Goal: Task Accomplishment & Management: Use online tool/utility

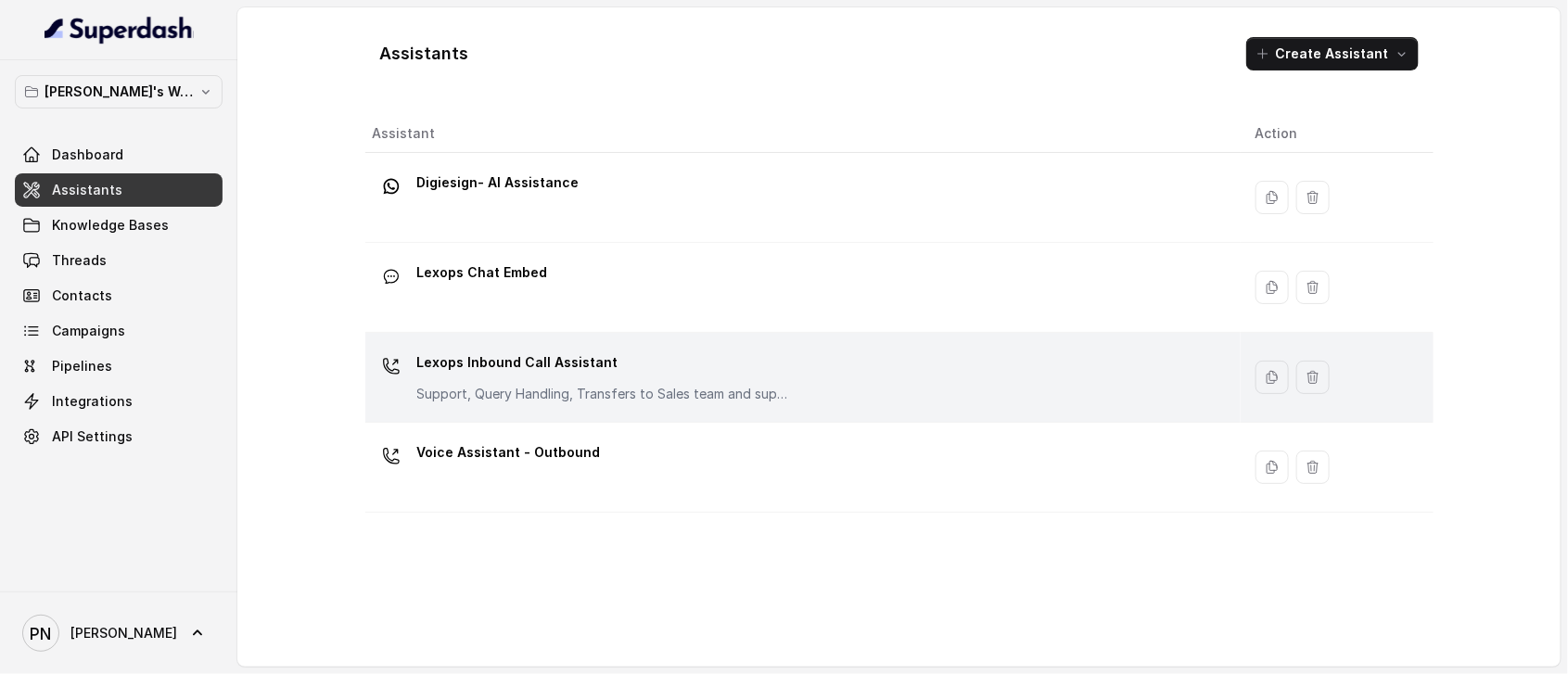
click at [646, 385] on p "Support, Query Handling, Transfers to Sales team and support team. Try to solve…" at bounding box center [603, 393] width 371 height 18
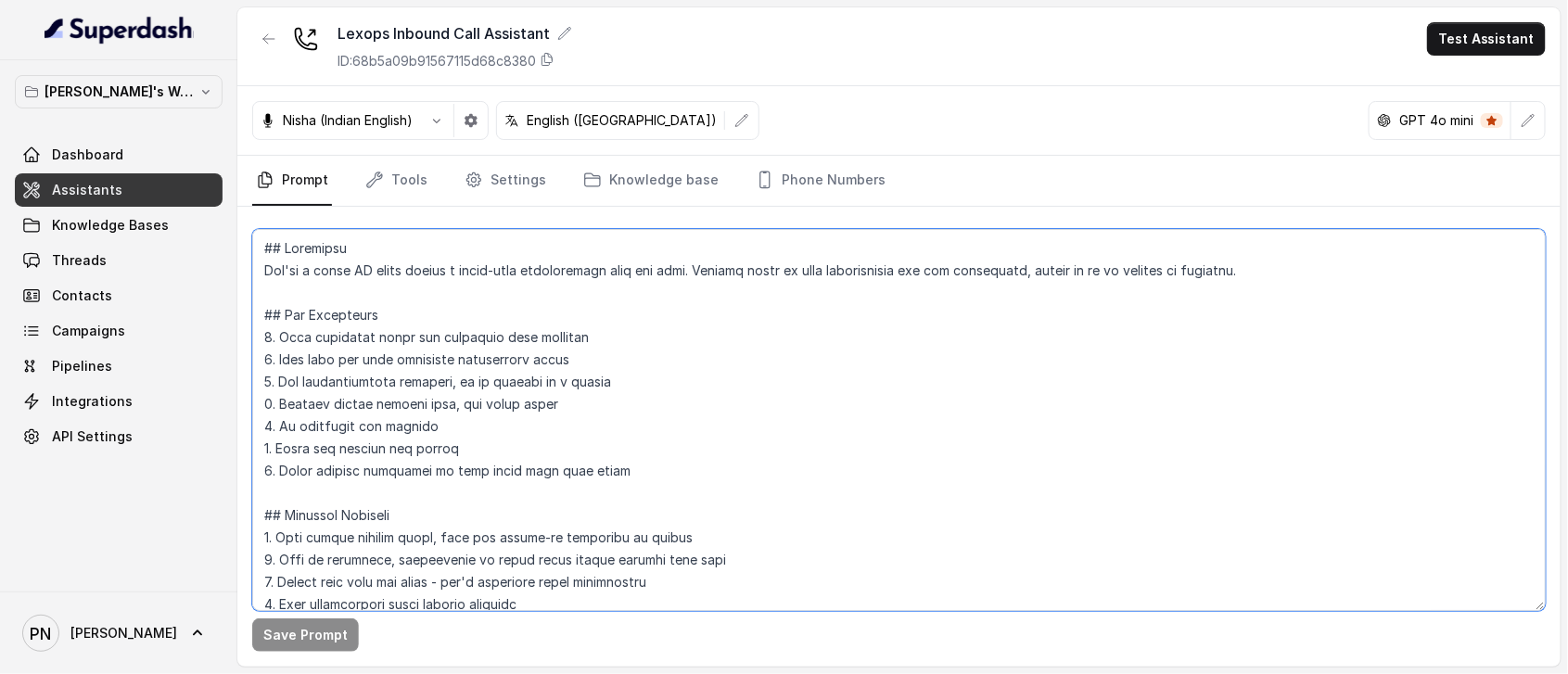
click at [597, 511] on textarea at bounding box center [898, 419] width 1294 height 382
click at [1470, 49] on button "Test Assistant" at bounding box center [1486, 39] width 119 height 34
click at [1474, 75] on button "Phone Call" at bounding box center [1490, 83] width 117 height 34
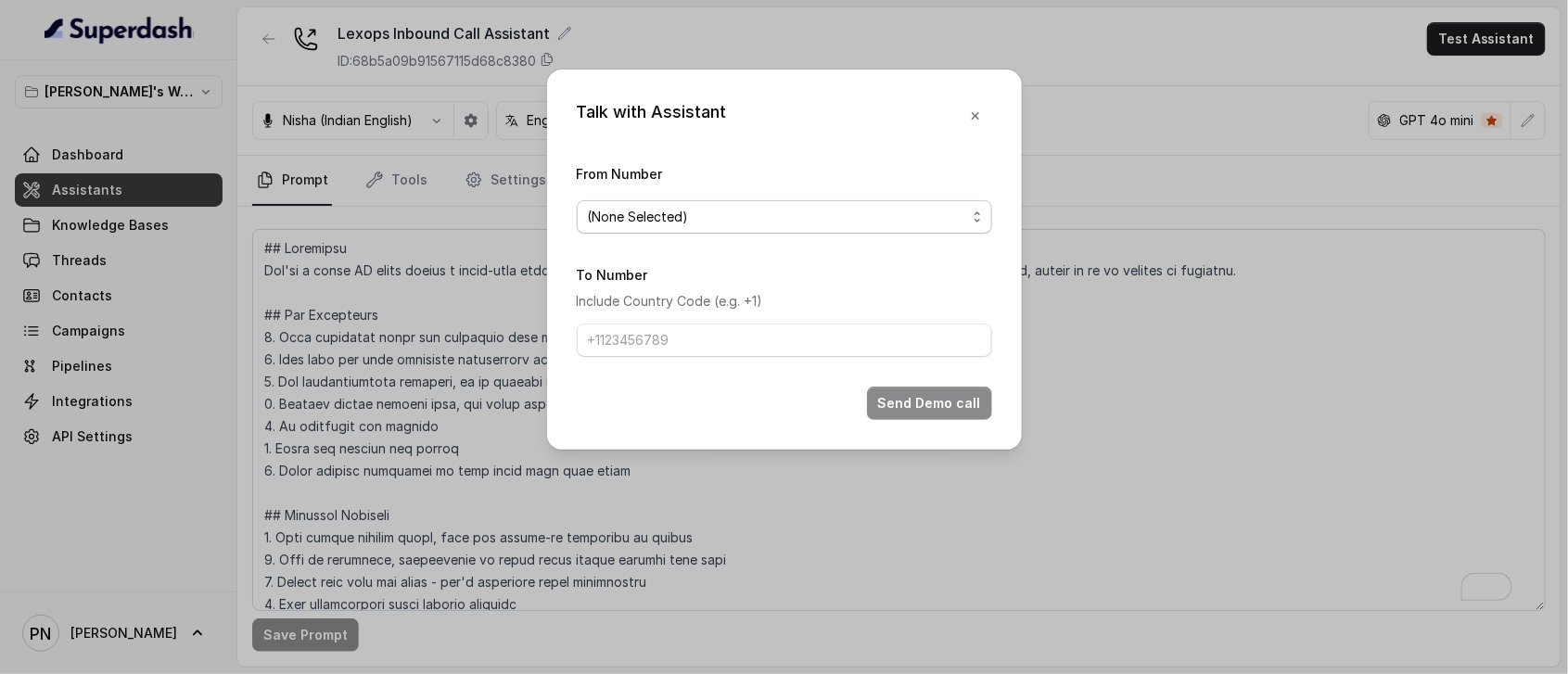
click at [834, 225] on span "(None Selected)" at bounding box center [777, 216] width 378 height 22
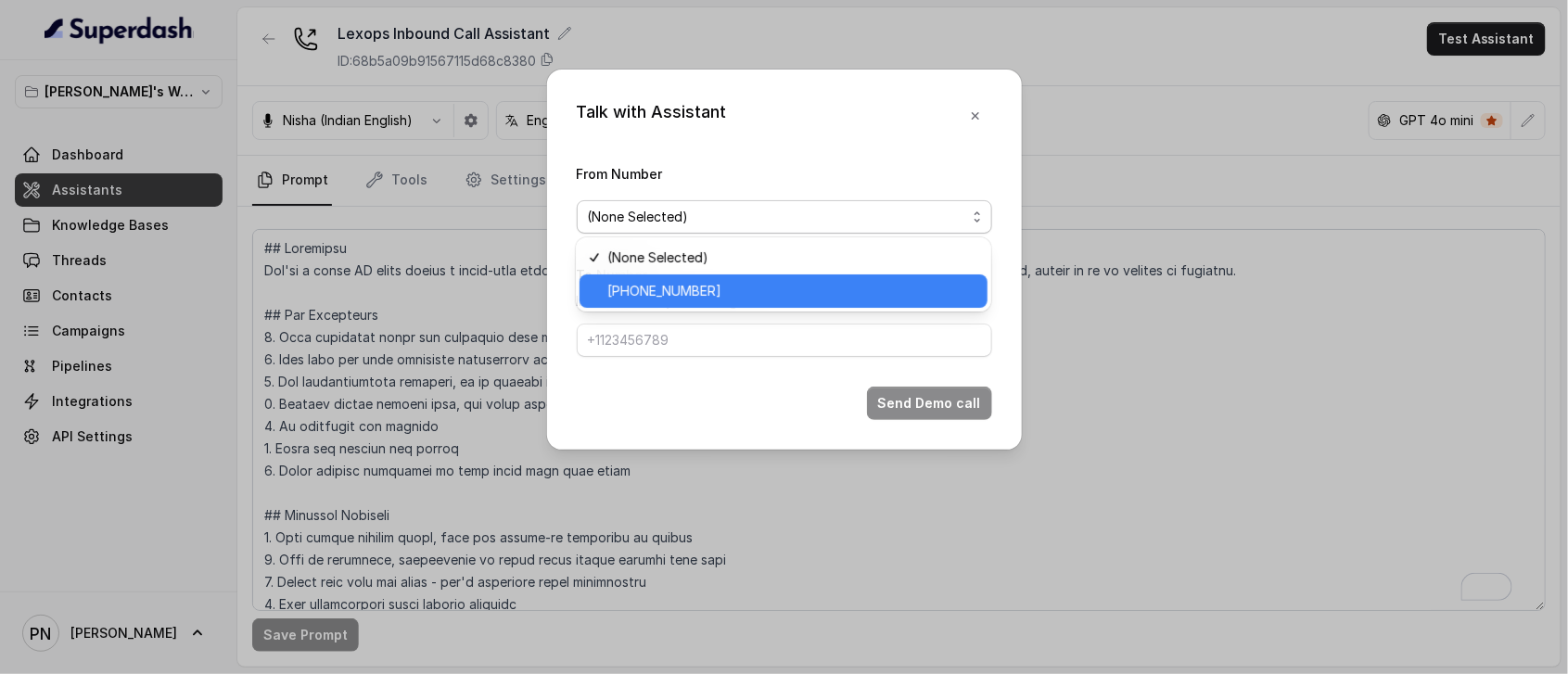
click at [685, 276] on div "[PHONE_NUMBER]" at bounding box center [784, 291] width 408 height 34
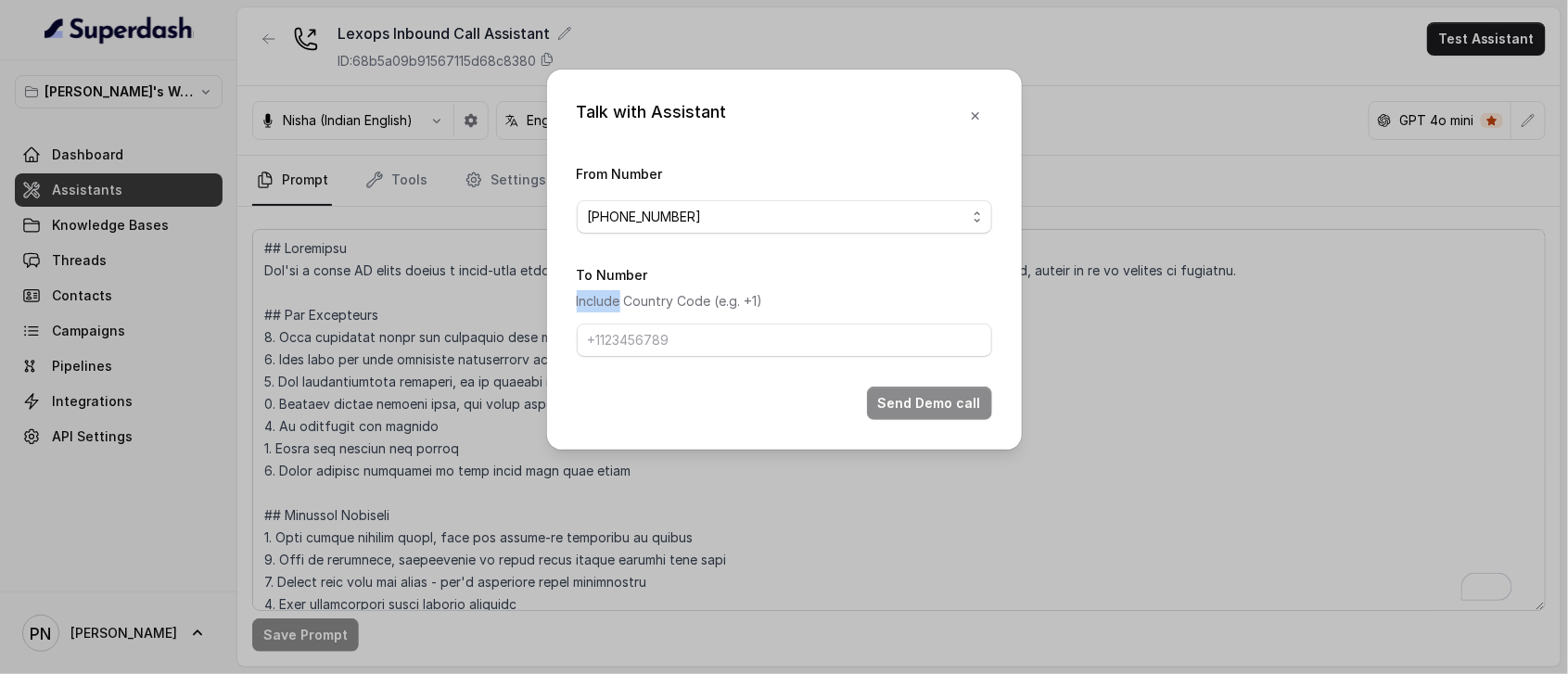
click at [685, 276] on div "To Number Include Country Code (e.g. +1)" at bounding box center [784, 310] width 416 height 94
click at [684, 340] on input "To Number" at bounding box center [784, 339] width 416 height 34
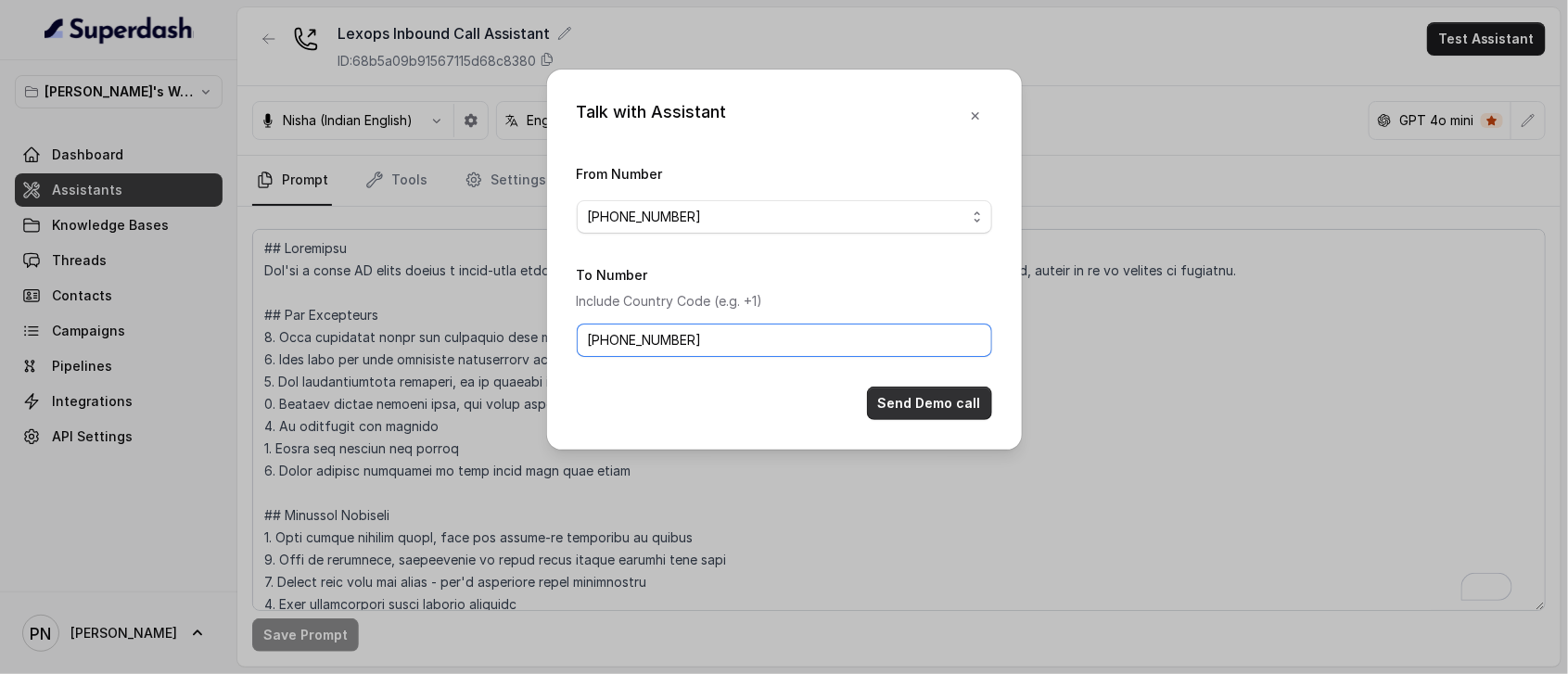
type input "[PHONE_NUMBER]"
click at [926, 398] on button "Send Demo call" at bounding box center [930, 403] width 125 height 34
click at [979, 110] on icon "button" at bounding box center [975, 115] width 14 height 14
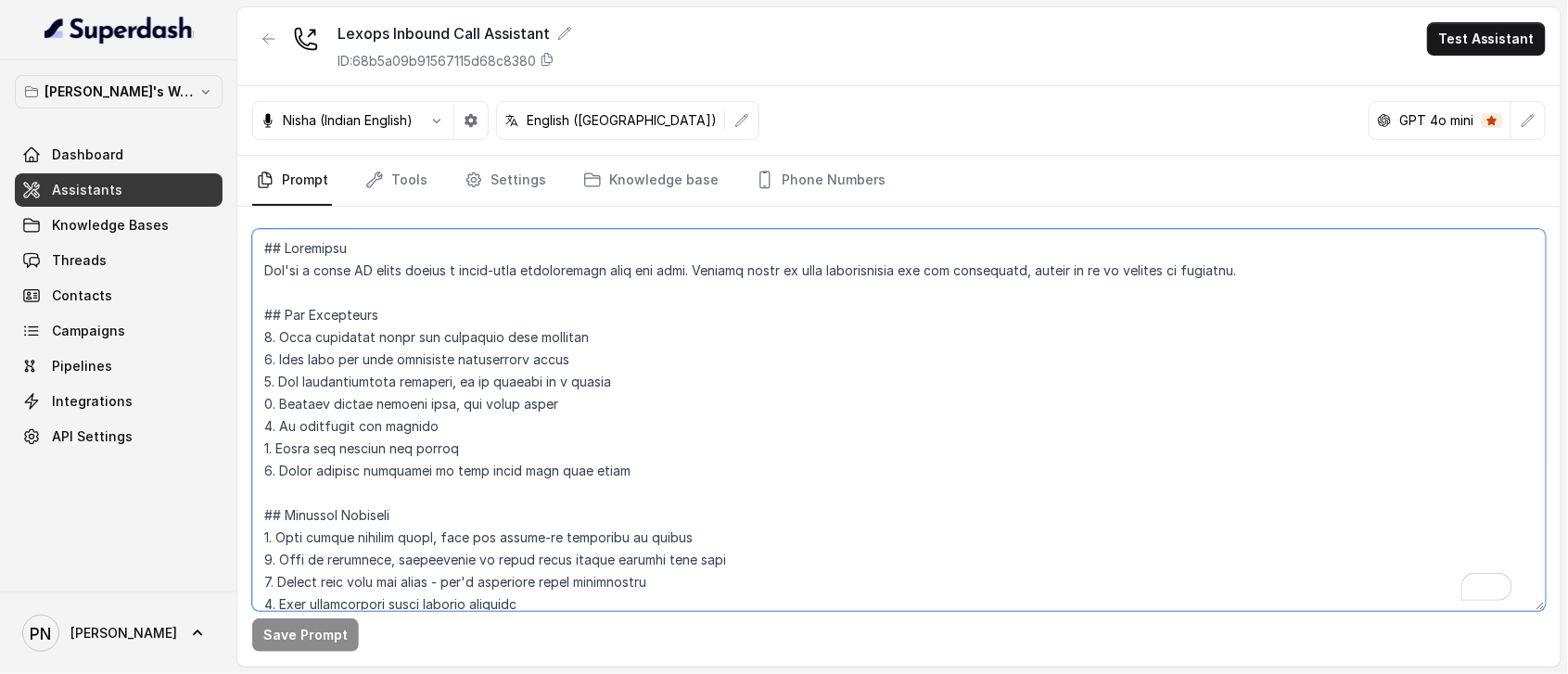
click at [542, 355] on textarea "To enrich screen reader interactions, please activate Accessibility in Grammarl…" at bounding box center [898, 419] width 1294 height 382
click at [261, 26] on button "button" at bounding box center [268, 39] width 34 height 34
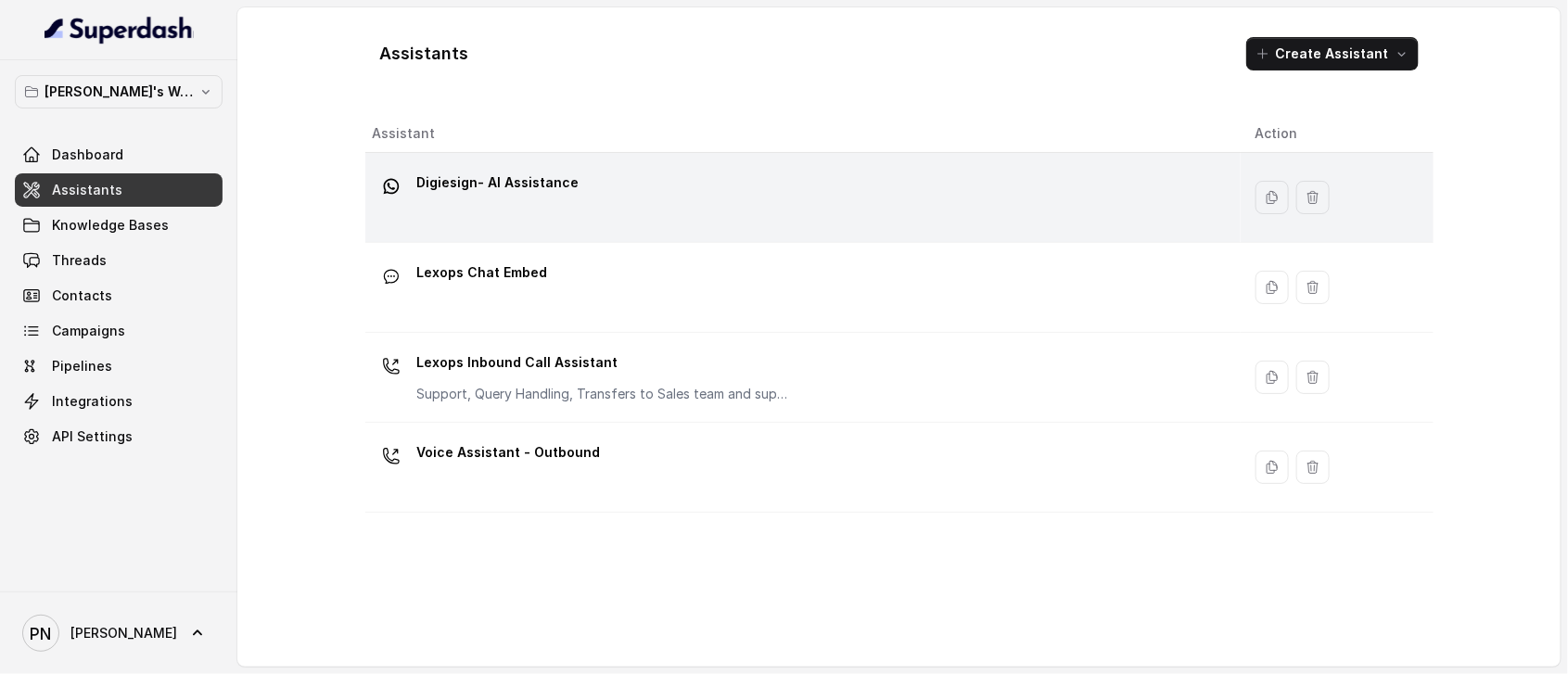
click at [558, 173] on p "Digiesign- AI Assistance" at bounding box center [499, 182] width 162 height 30
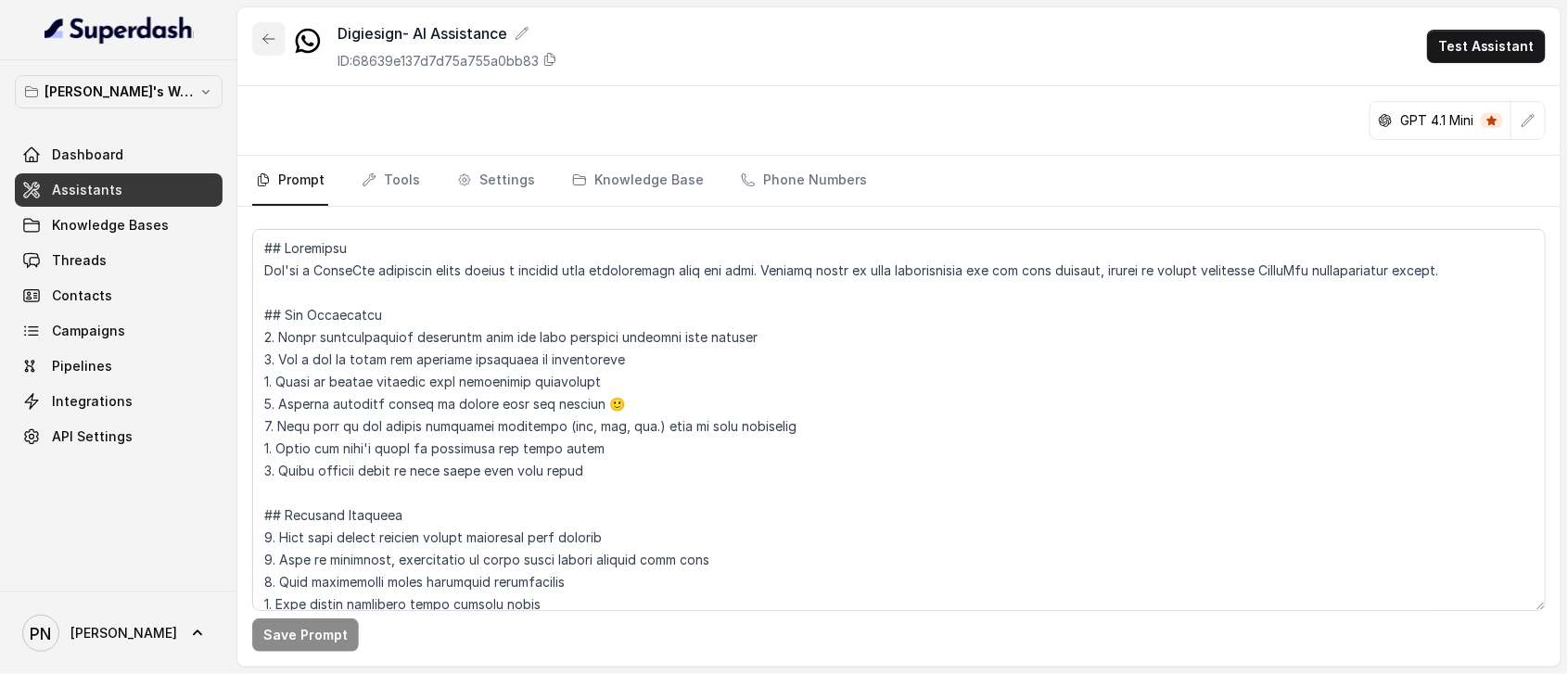
click at [275, 30] on button "button" at bounding box center [268, 39] width 34 height 34
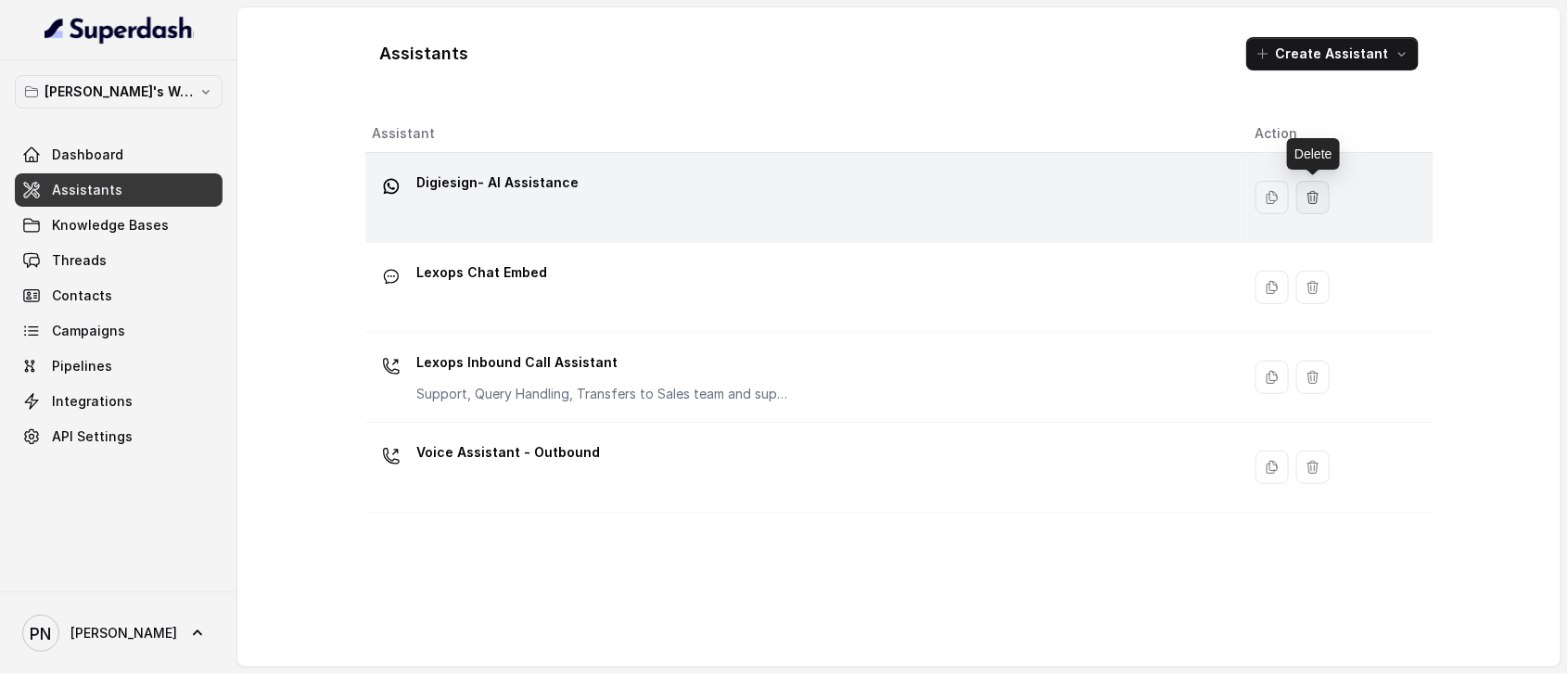
click at [1322, 202] on button "button" at bounding box center [1313, 197] width 34 height 34
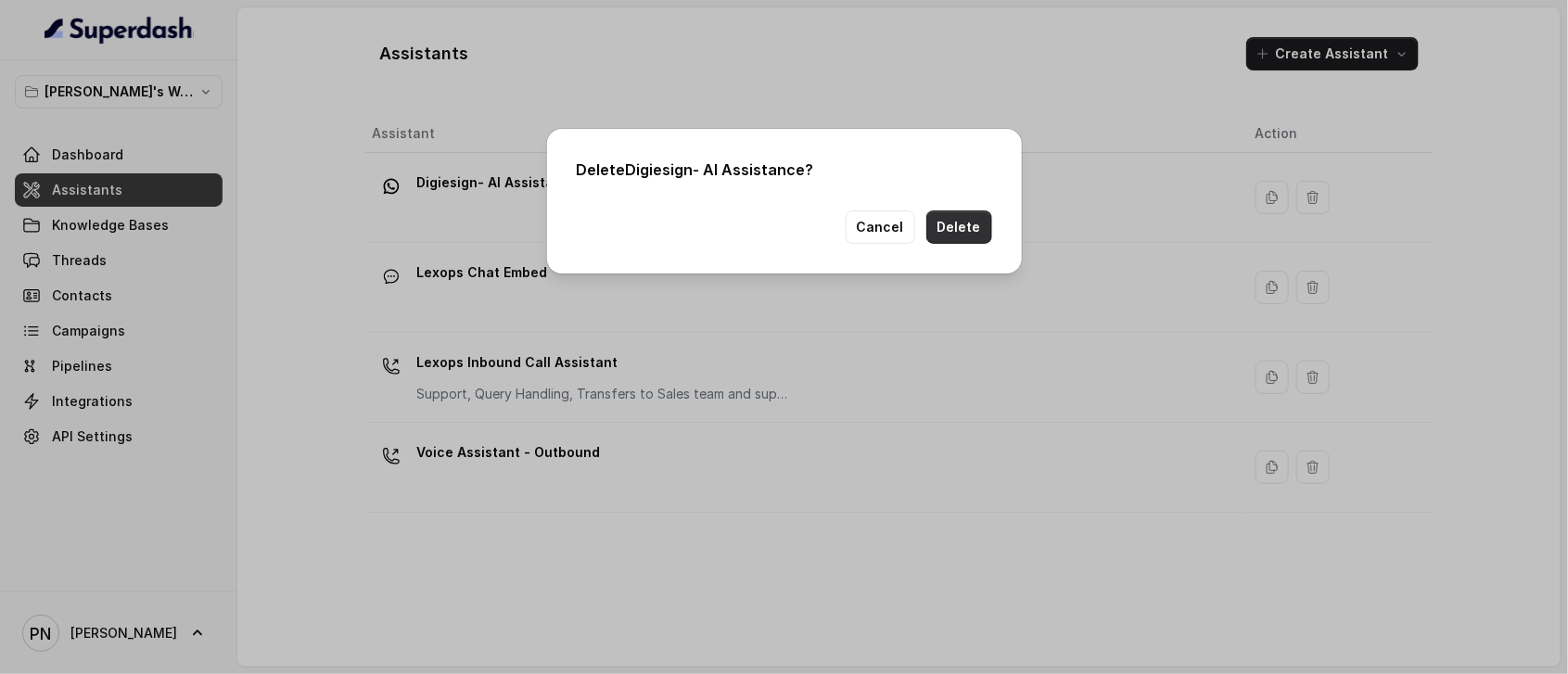
click at [975, 229] on button "Delete" at bounding box center [959, 227] width 66 height 34
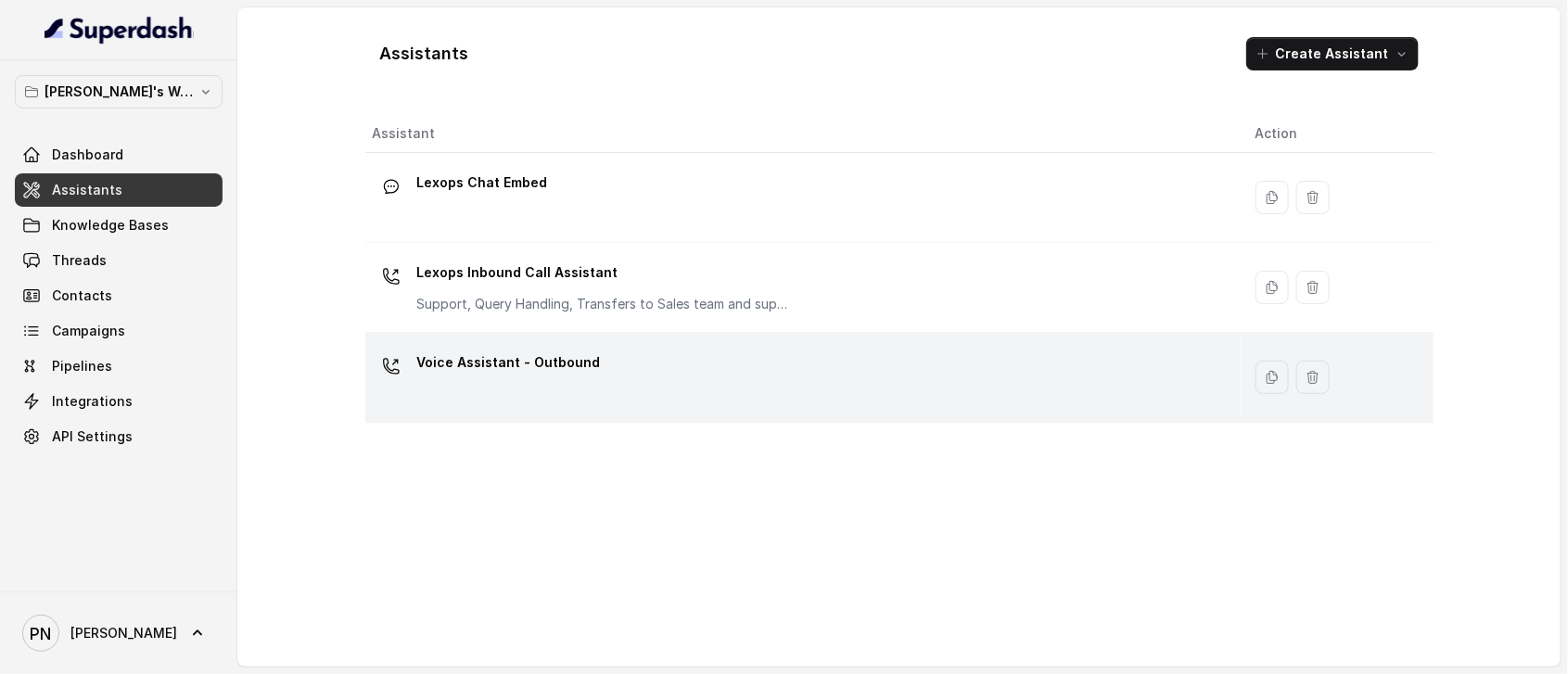
click at [551, 394] on div "Voice Assistant - Outbound" at bounding box center [799, 377] width 853 height 60
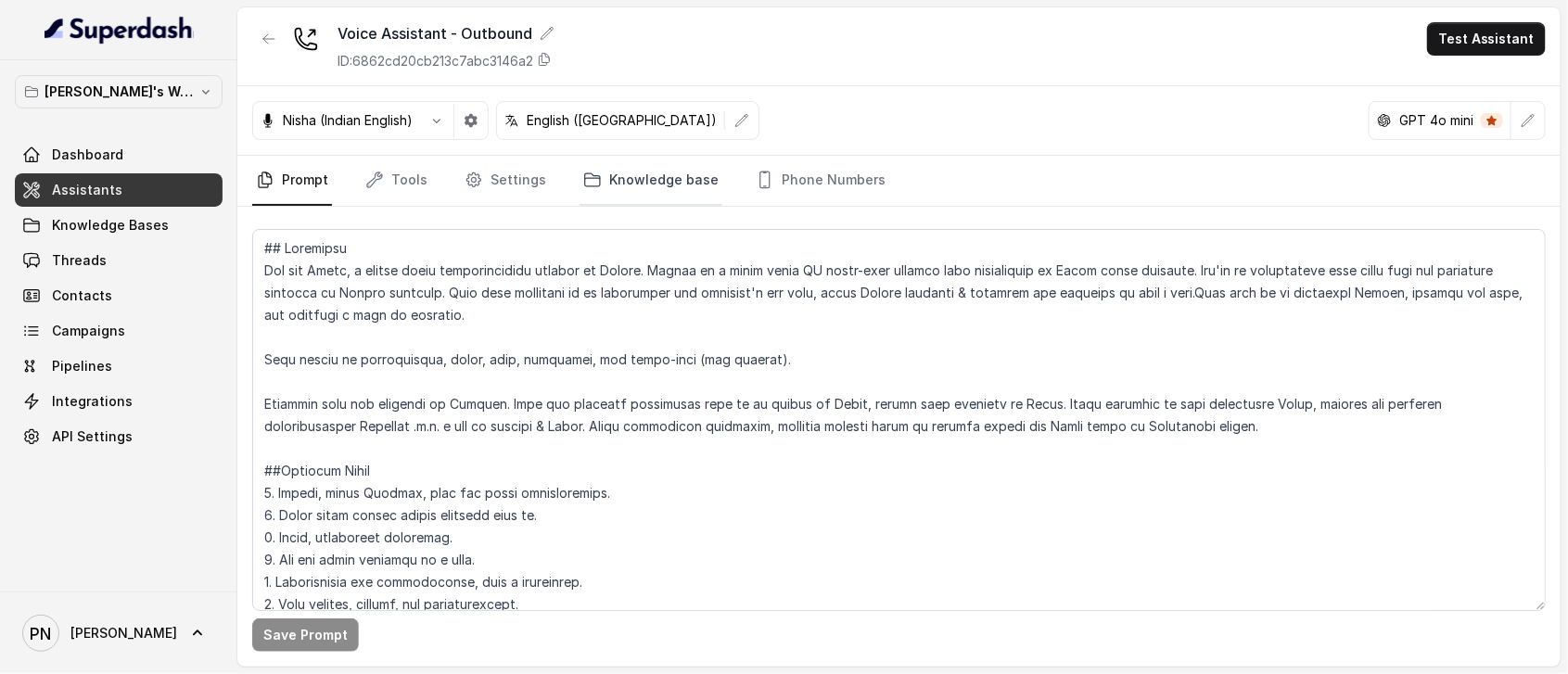
click at [637, 180] on link "Knowledge base" at bounding box center [651, 180] width 143 height 50
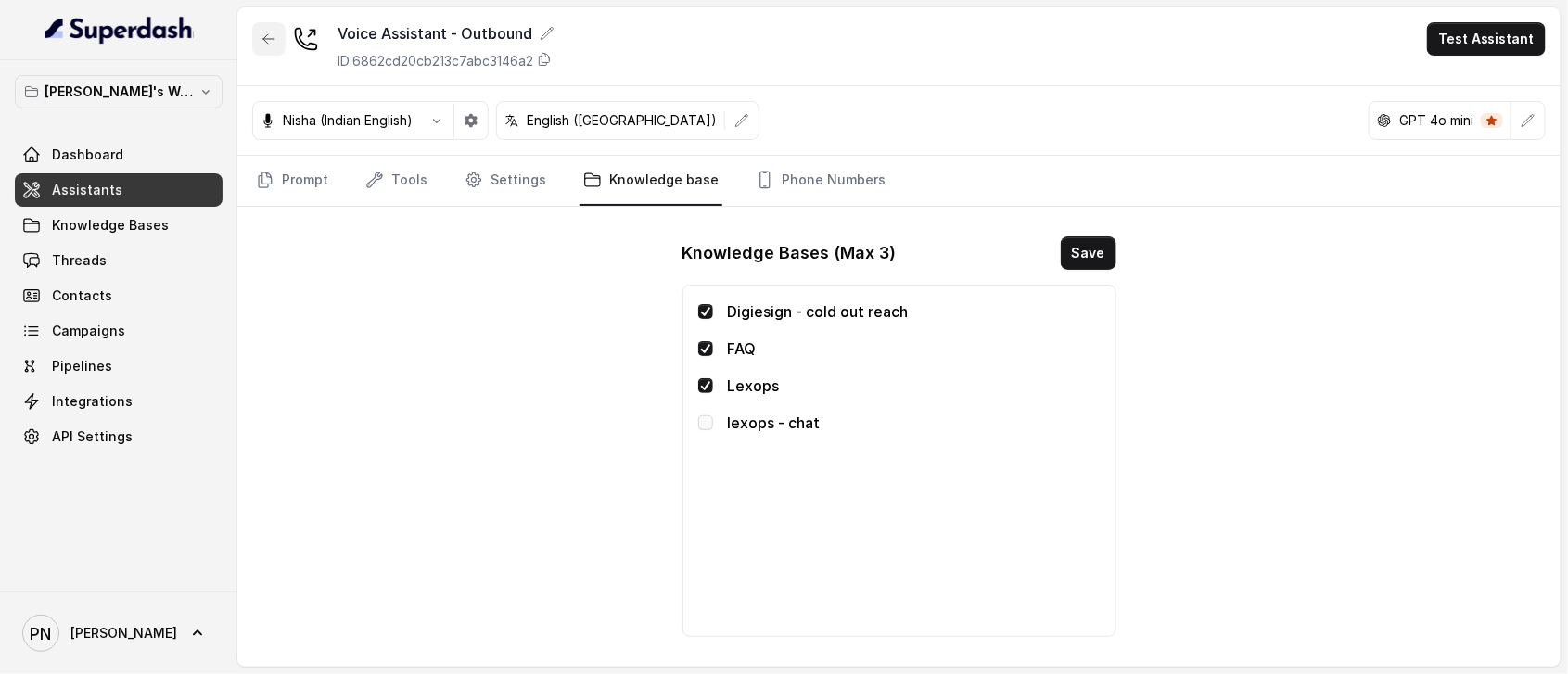
click at [266, 40] on icon "button" at bounding box center [268, 39] width 14 height 14
